Goal: Information Seeking & Learning: Learn about a topic

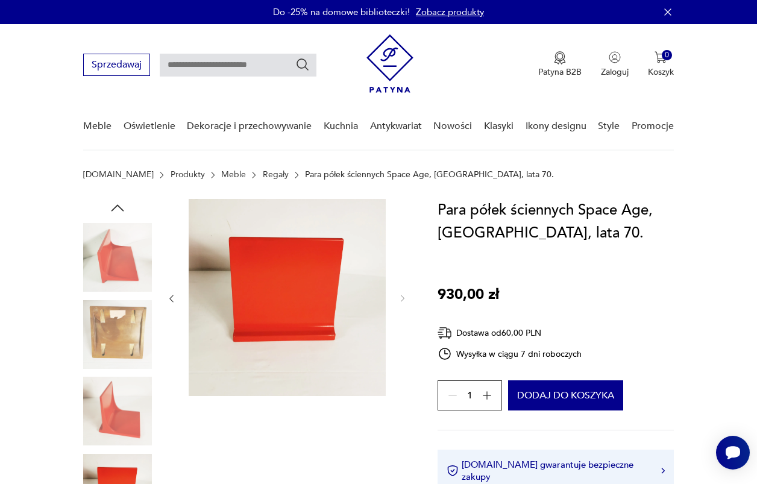
click at [132, 229] on img at bounding box center [117, 257] width 69 height 69
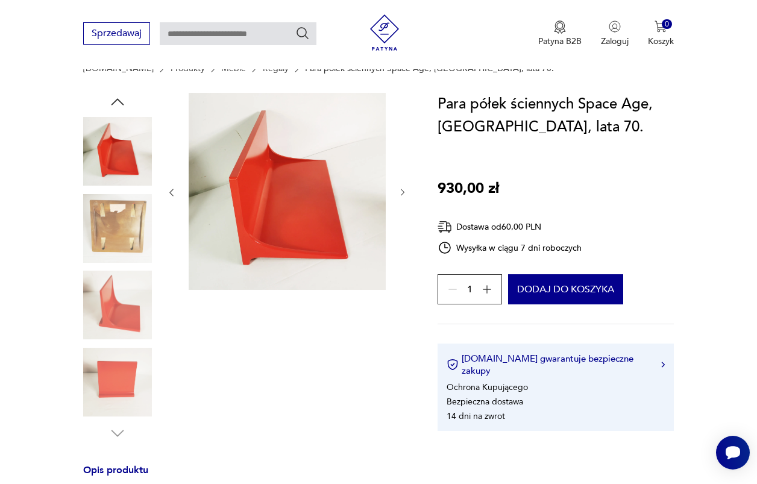
click at [121, 317] on img at bounding box center [117, 304] width 69 height 69
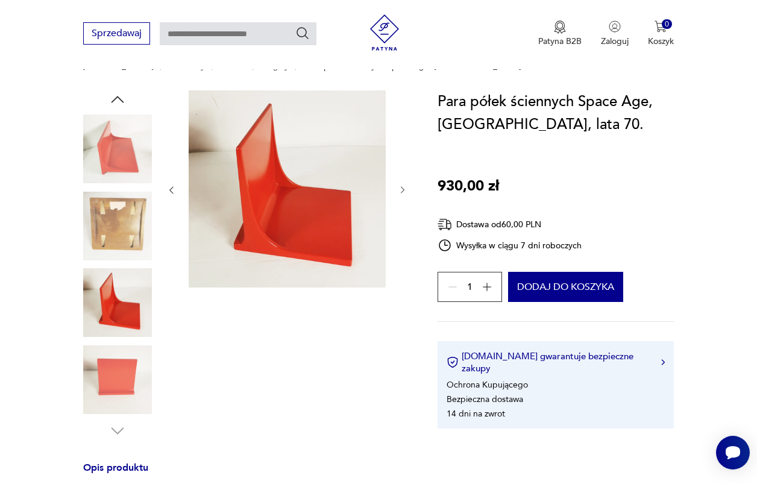
click at [113, 396] on img at bounding box center [117, 379] width 69 height 69
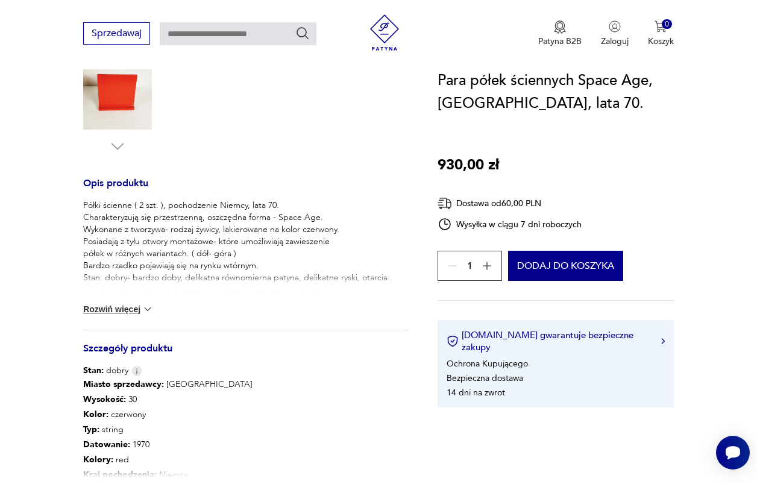
scroll to position [407, 0]
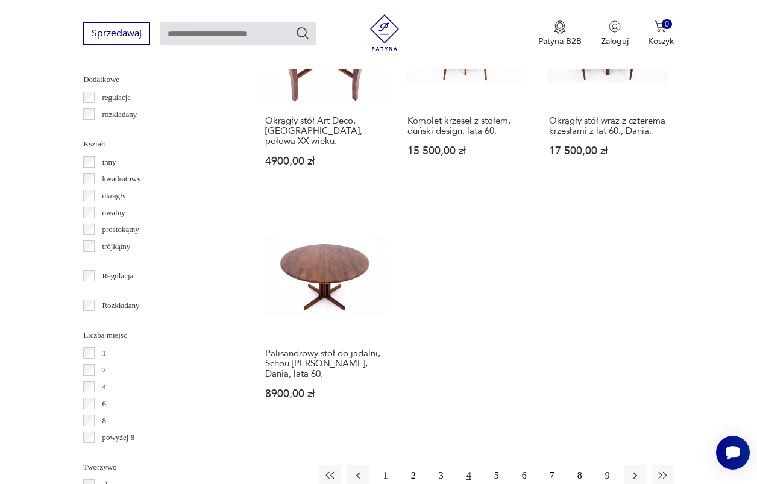
scroll to position [1759, 0]
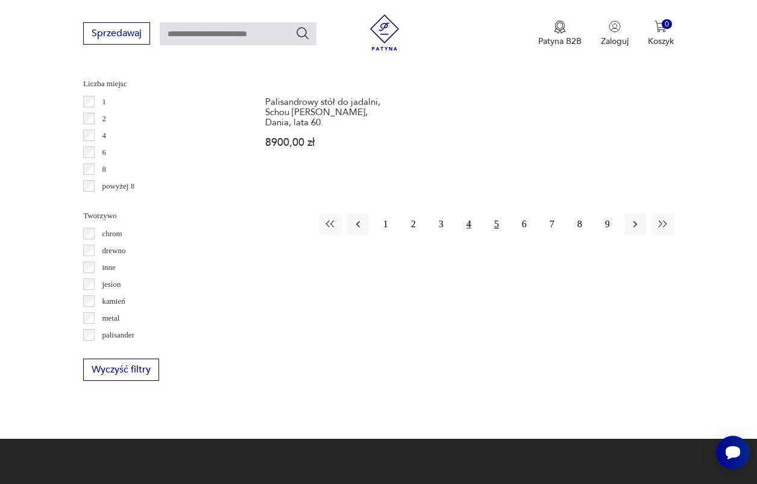
click at [492, 235] on button "5" at bounding box center [496, 224] width 22 height 22
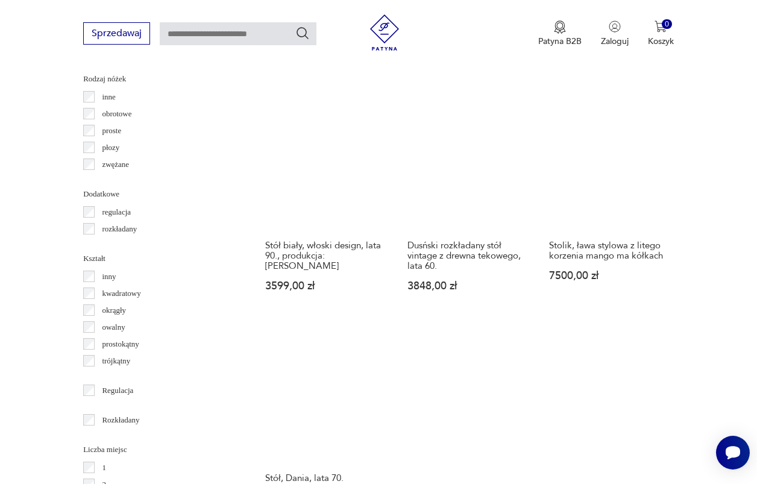
scroll to position [1654, 0]
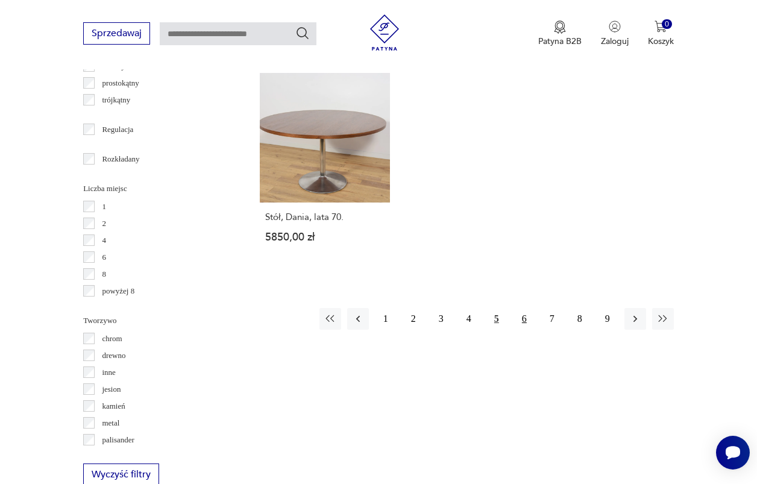
click at [523, 329] on button "6" at bounding box center [524, 319] width 22 height 22
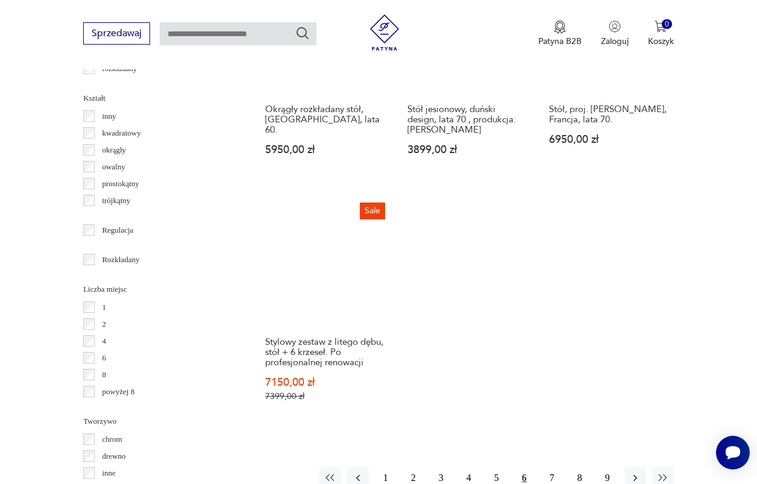
scroll to position [1820, 0]
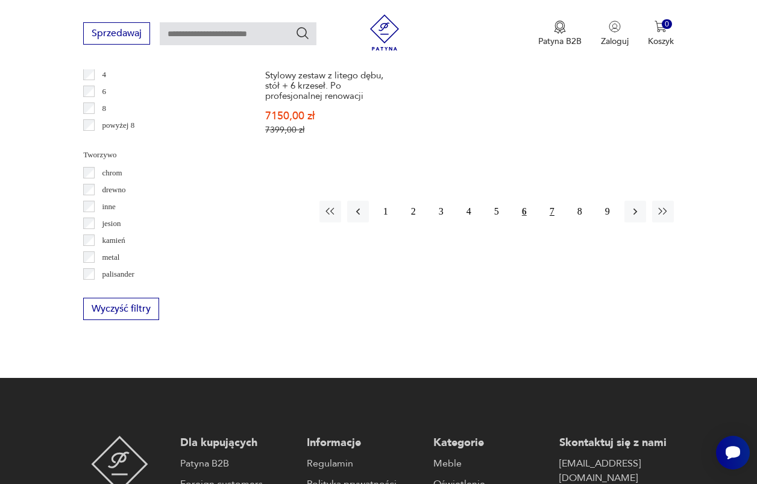
click at [543, 222] on button "7" at bounding box center [552, 212] width 22 height 22
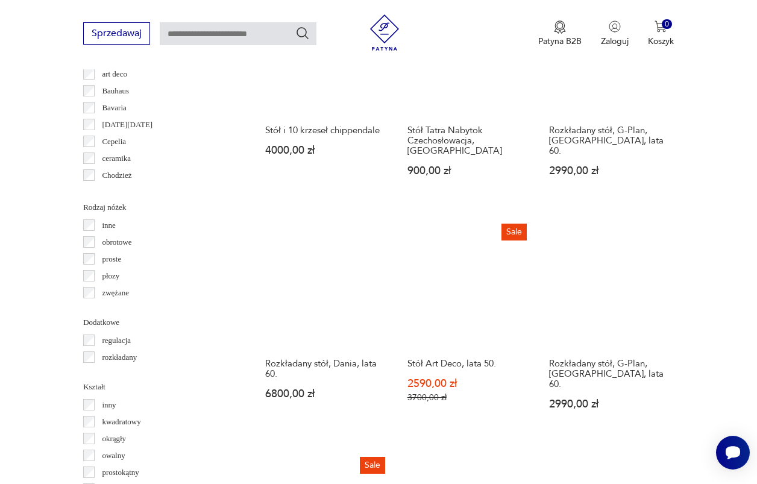
scroll to position [1817, 0]
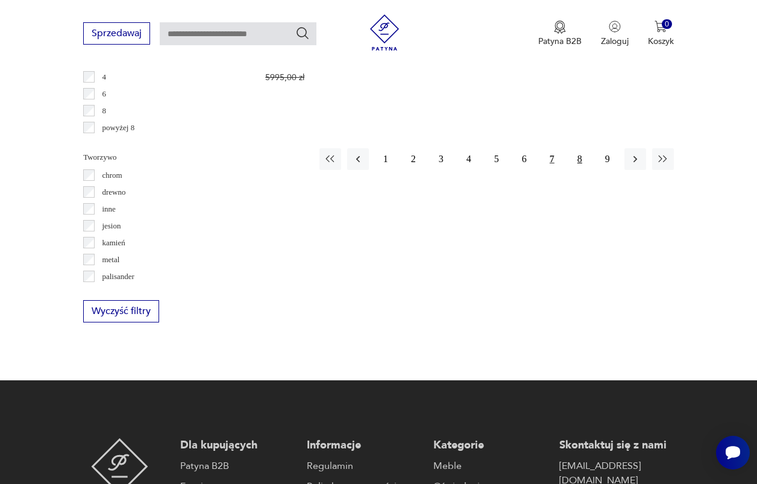
click at [584, 170] on button "8" at bounding box center [580, 159] width 22 height 22
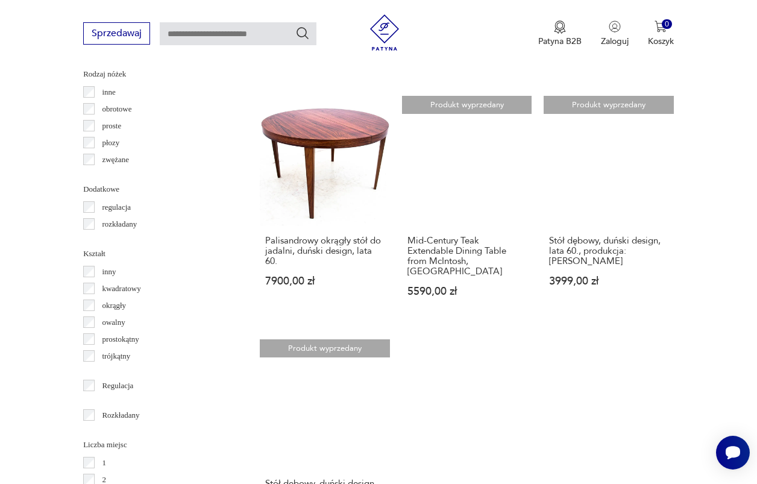
scroll to position [1652, 0]
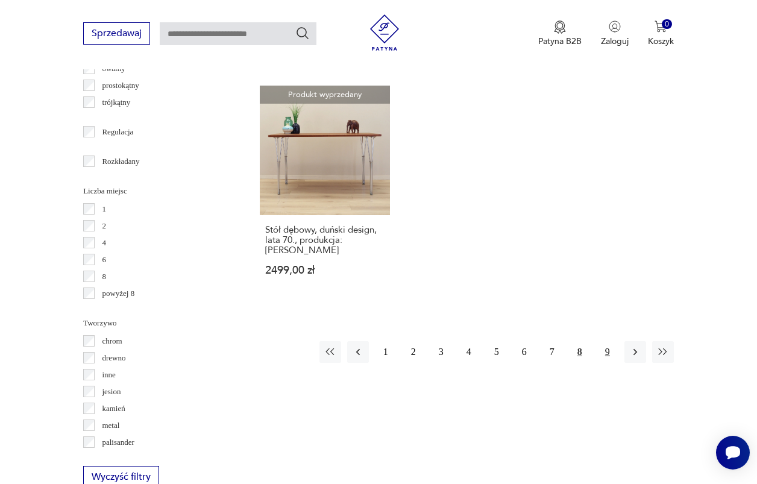
click at [601, 360] on button "9" at bounding box center [607, 352] width 22 height 22
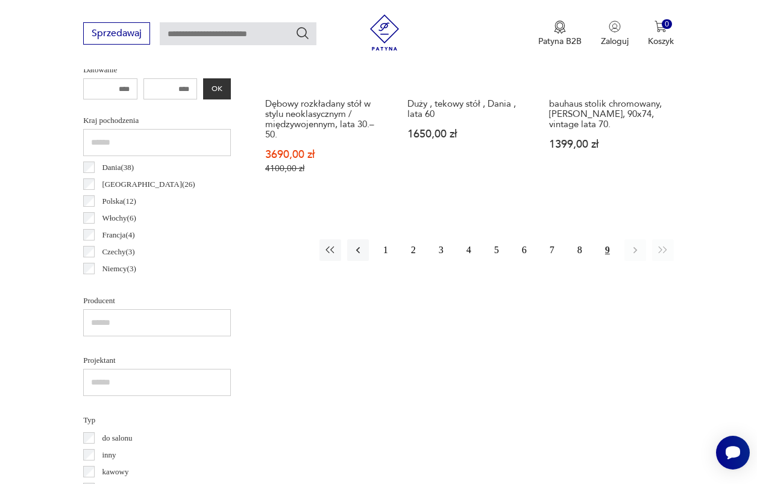
scroll to position [459, 0]
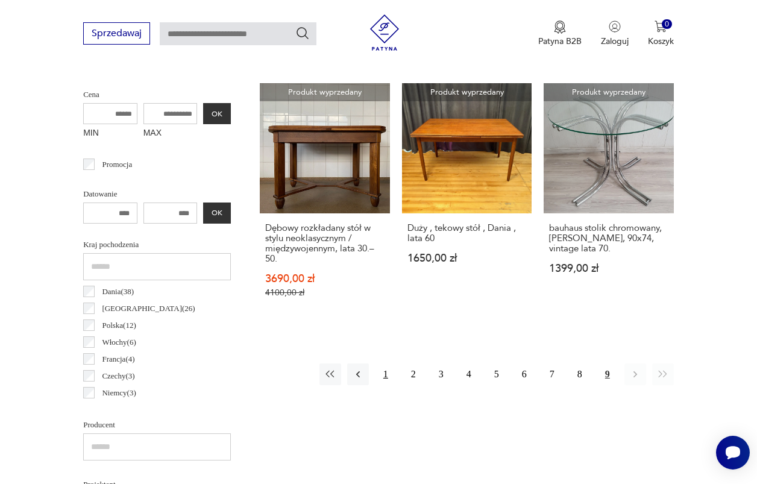
click at [380, 373] on button "1" at bounding box center [386, 374] width 22 height 22
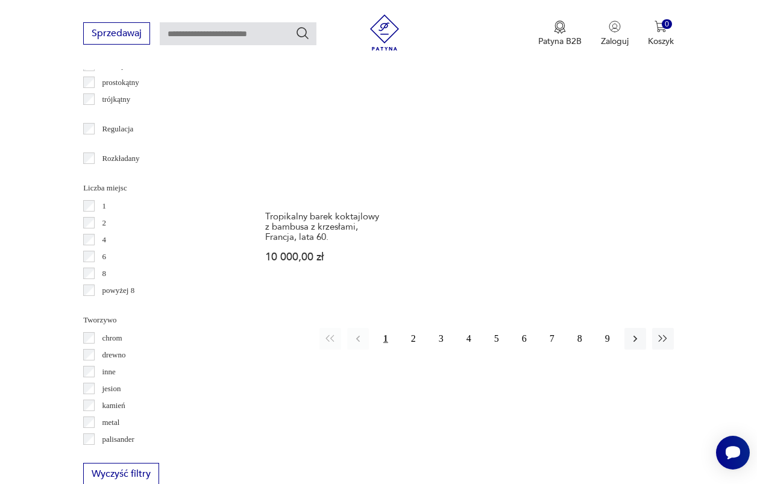
scroll to position [1657, 0]
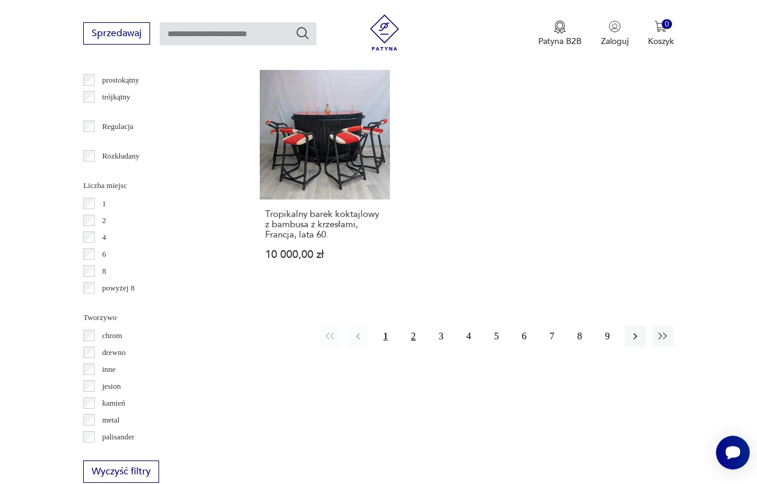
click at [416, 347] on button "2" at bounding box center [413, 336] width 22 height 22
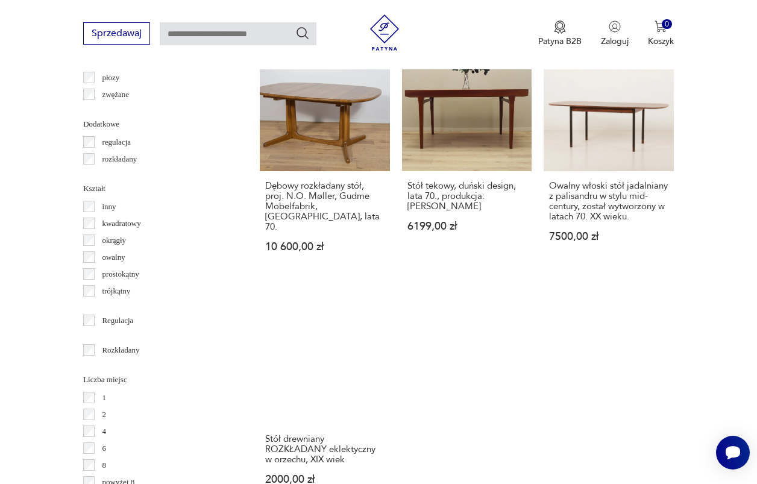
scroll to position [1876, 0]
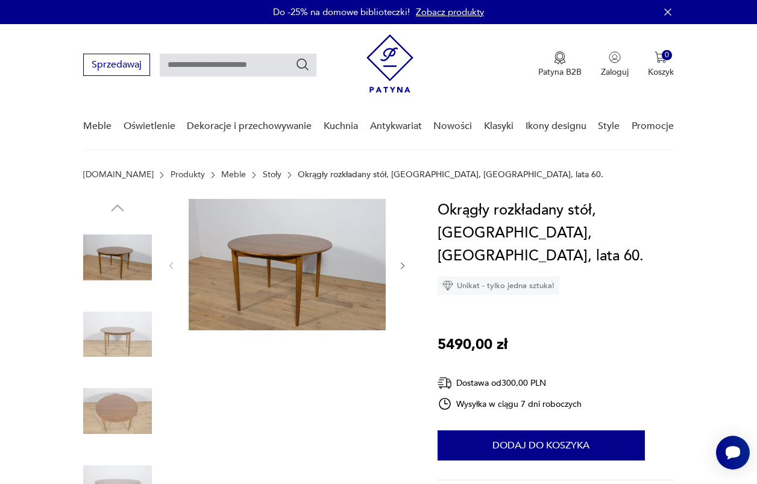
click at [114, 346] on img at bounding box center [117, 334] width 69 height 69
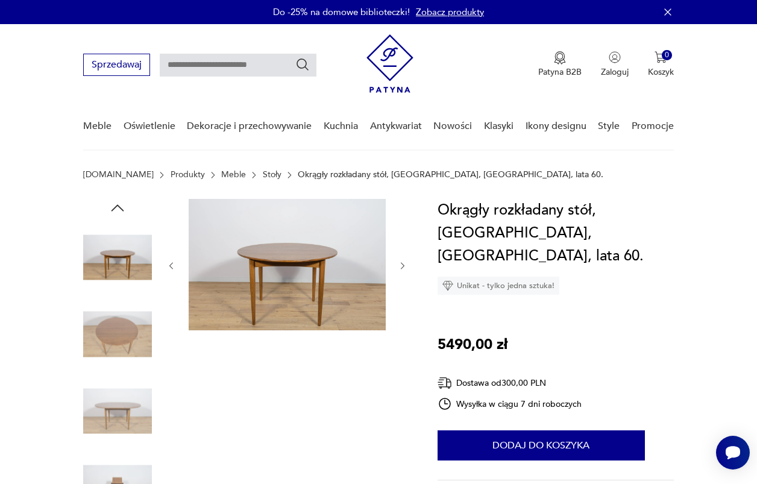
click at [114, 354] on img at bounding box center [117, 334] width 69 height 69
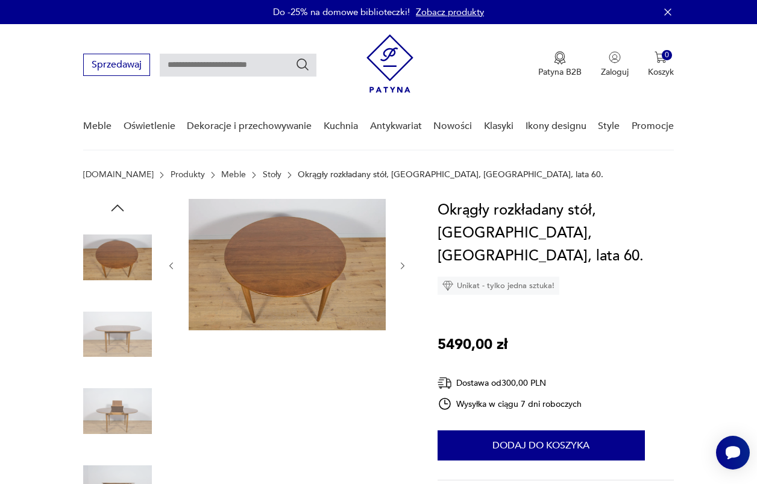
click at [112, 364] on img at bounding box center [117, 334] width 69 height 69
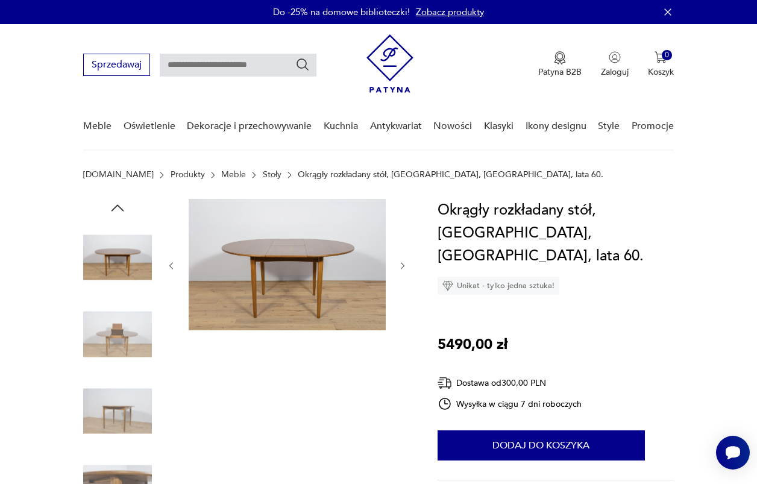
click at [282, 253] on img at bounding box center [287, 264] width 197 height 131
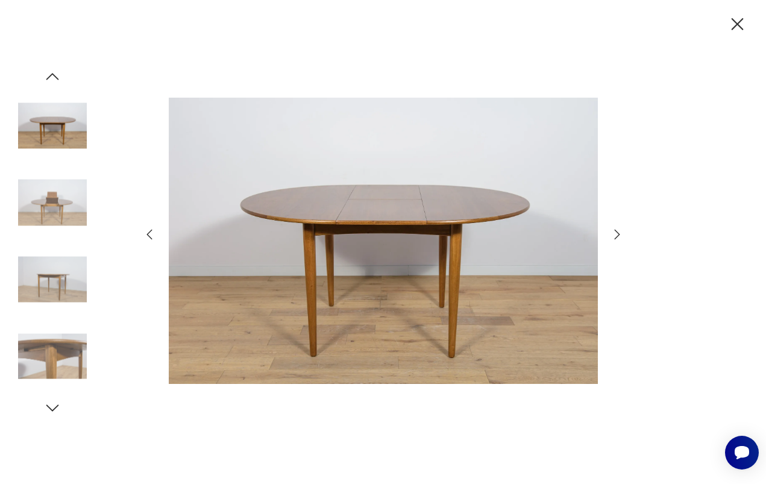
click at [617, 237] on icon "button" at bounding box center [617, 234] width 14 height 14
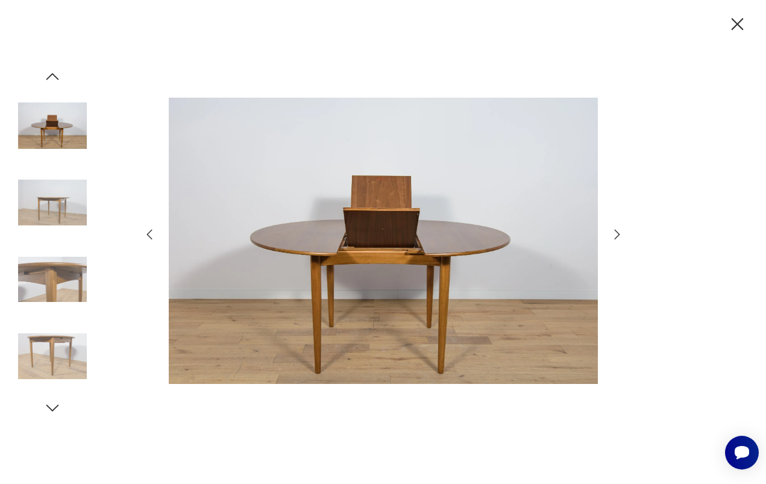
click at [617, 237] on icon "button" at bounding box center [617, 234] width 14 height 14
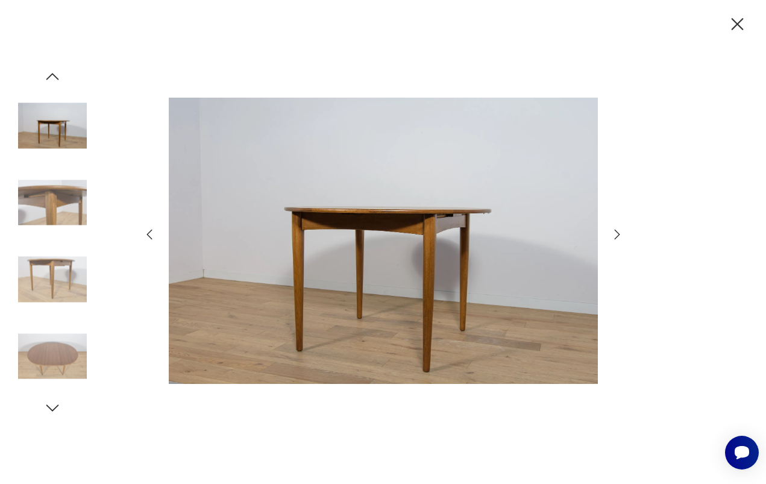
click at [617, 237] on icon "button" at bounding box center [617, 234] width 14 height 14
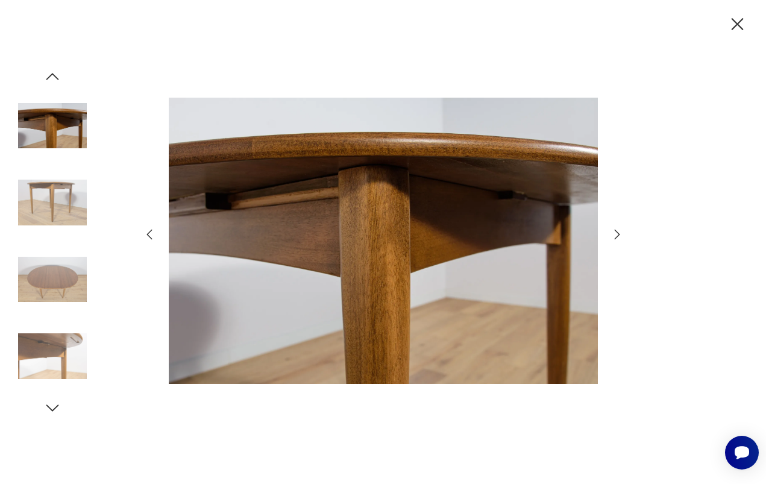
click at [620, 231] on icon "button" at bounding box center [617, 234] width 14 height 14
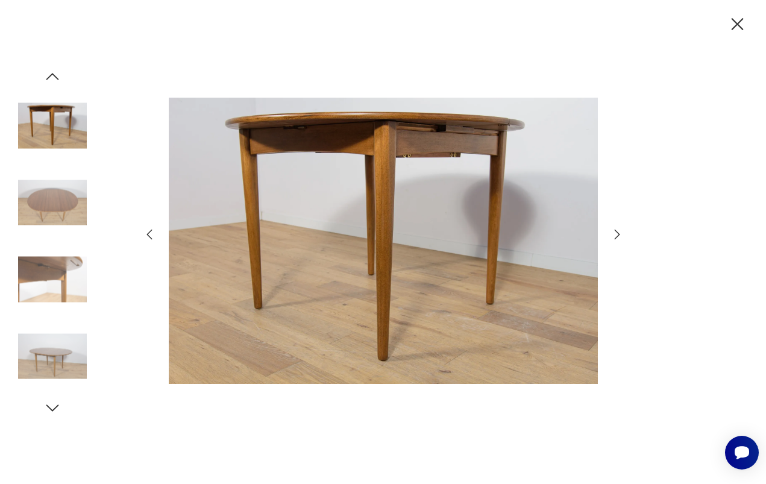
click at [628, 240] on div at bounding box center [383, 242] width 766 height 484
click at [619, 234] on icon "button" at bounding box center [617, 234] width 14 height 14
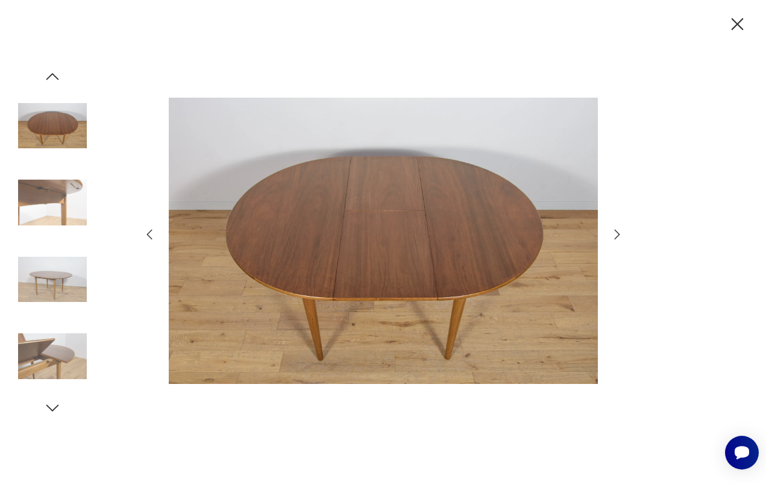
click at [619, 234] on icon "button" at bounding box center [617, 234] width 14 height 14
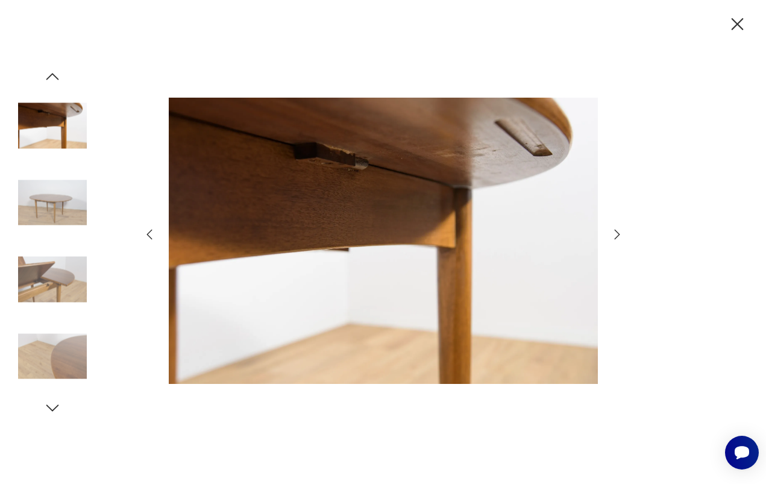
click at [619, 234] on icon "button" at bounding box center [617, 234] width 14 height 14
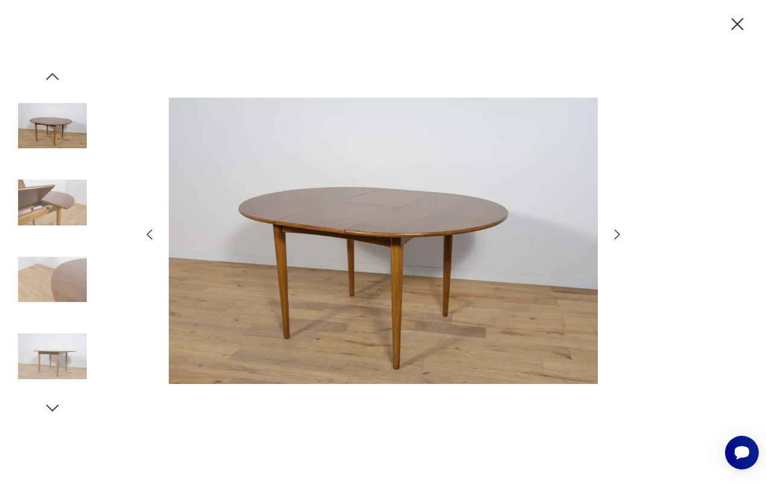
click at [619, 234] on icon "button" at bounding box center [617, 234] width 14 height 14
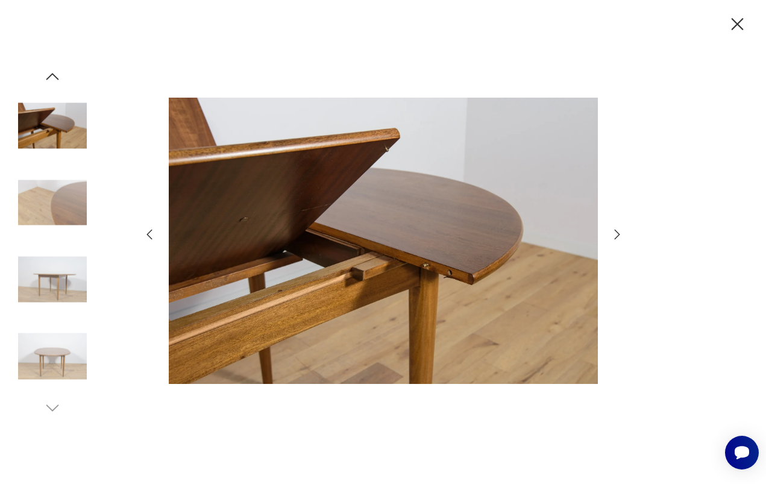
click at [732, 22] on icon "button" at bounding box center [736, 24] width 21 height 21
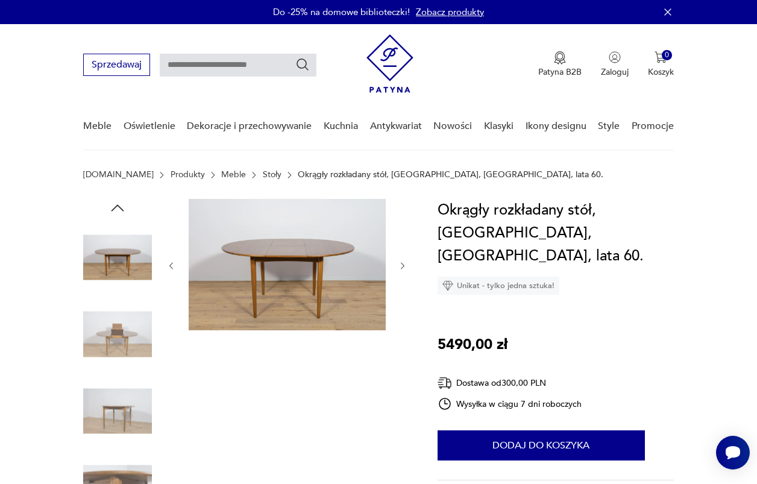
scroll to position [107, 0]
